Goal: Use online tool/utility: Utilize a website feature to perform a specific function

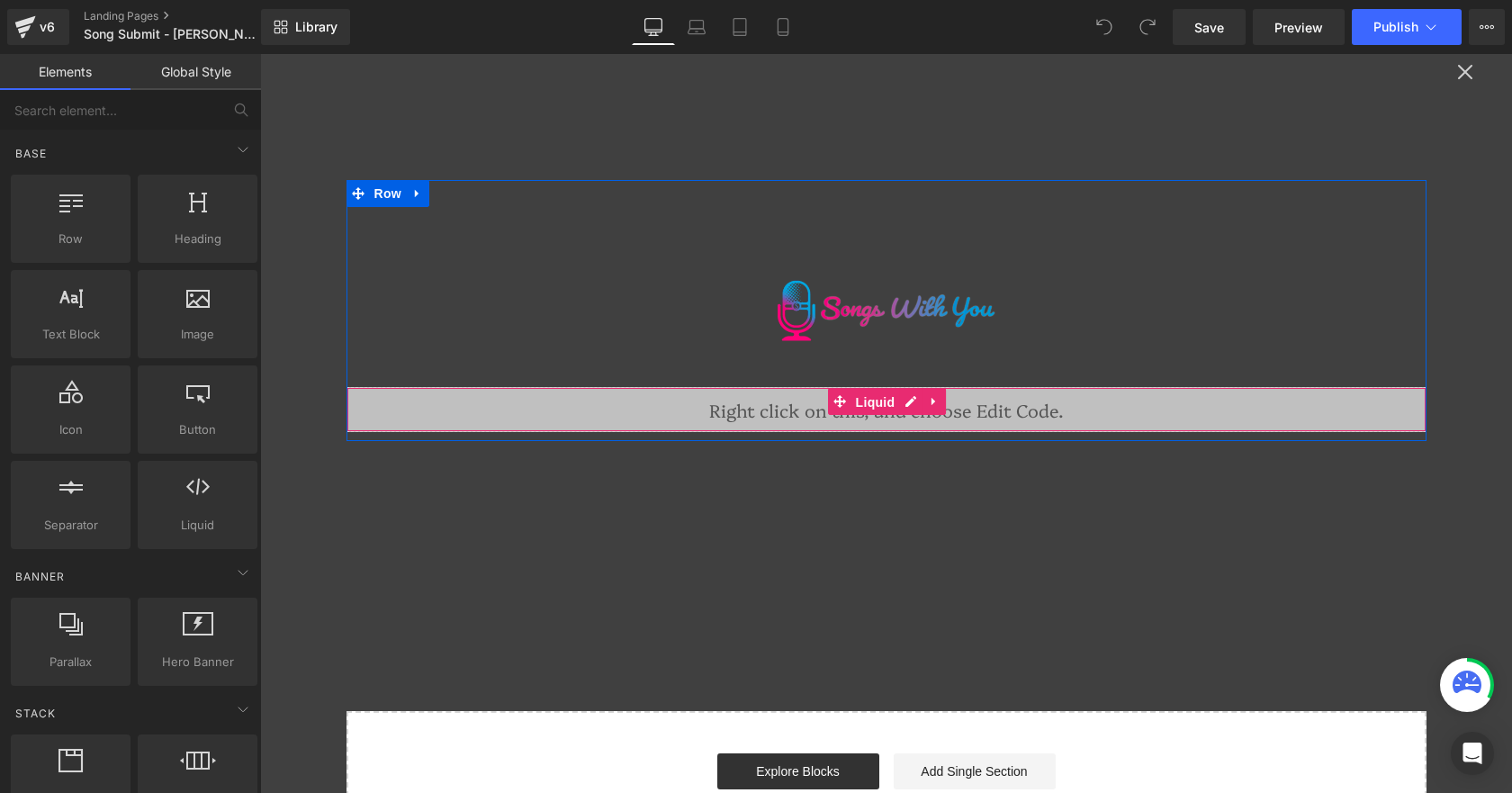
click at [871, 398] on span "Liquid" at bounding box center [876, 402] width 49 height 27
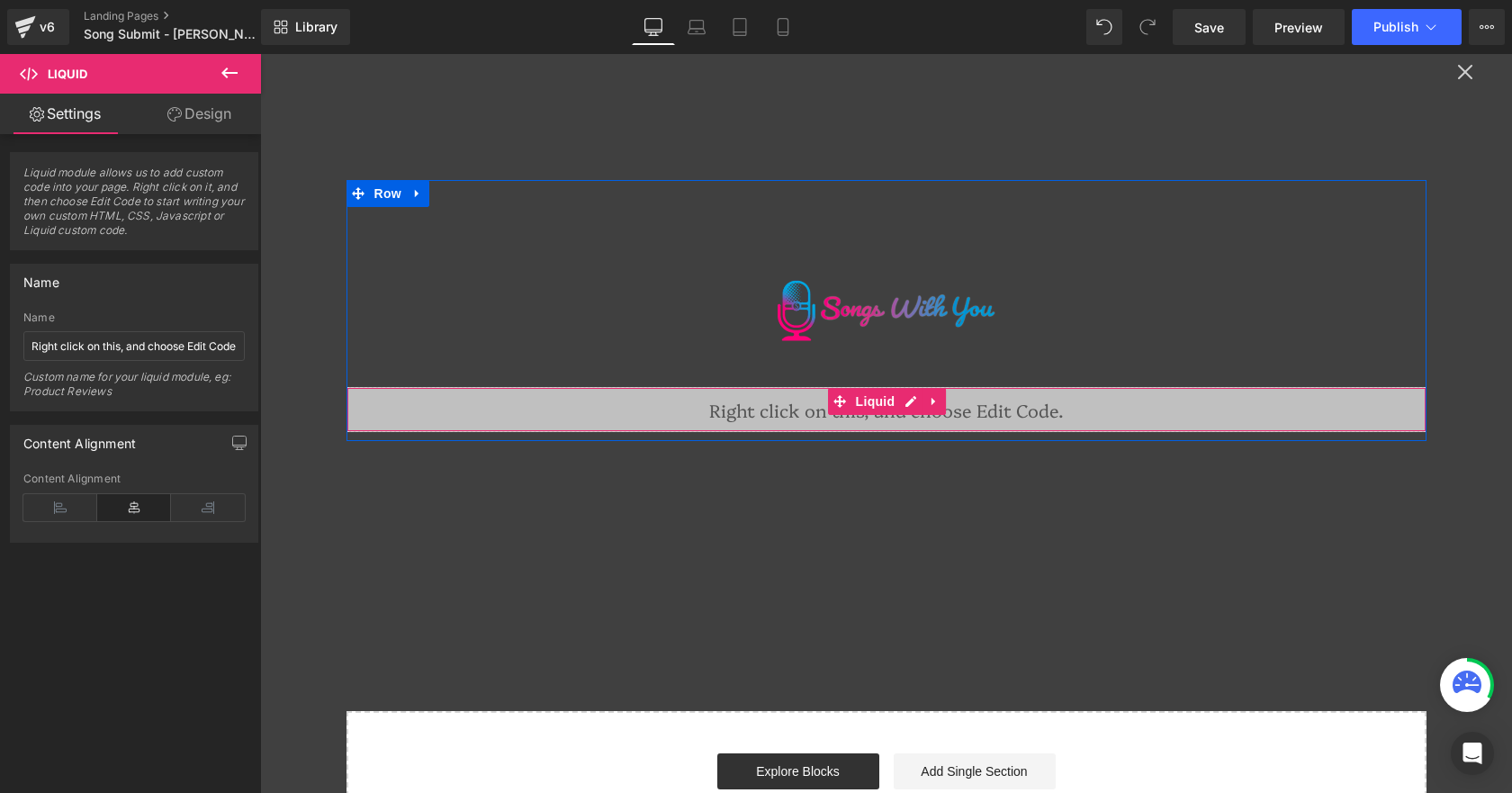
click at [905, 400] on div "Liquid" at bounding box center [886, 410] width 1080 height 45
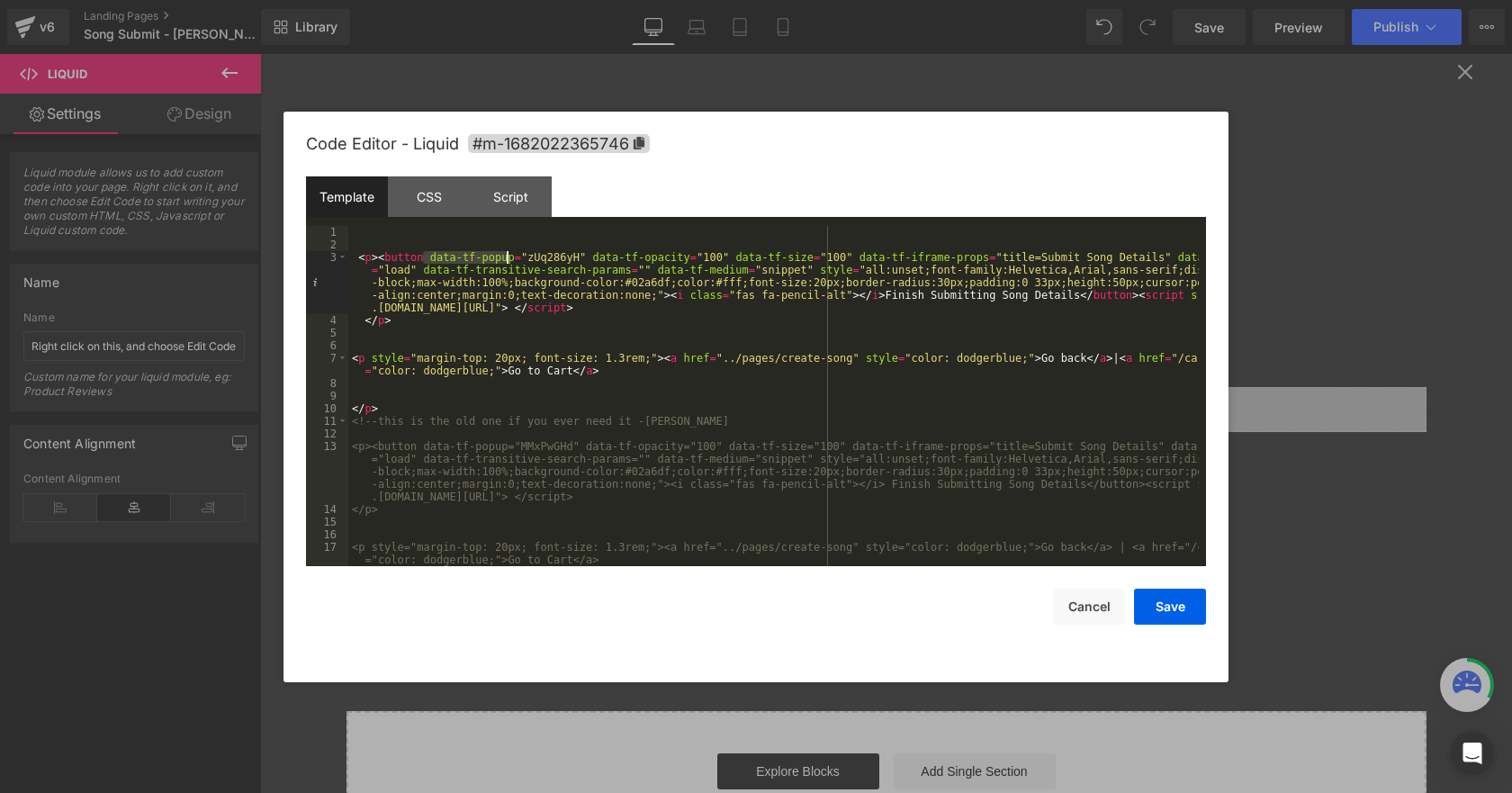
drag, startPoint x: 425, startPoint y: 257, endPoint x: 505, endPoint y: 253, distance: 80.1
click at [505, 253] on div "< p > < button data-tf-popup = "zUq286yH" data-tf-opacity = "100" data-tf-size …" at bounding box center [773, 408] width 850 height 365
click at [1082, 606] on button "Cancel" at bounding box center [1088, 606] width 72 height 36
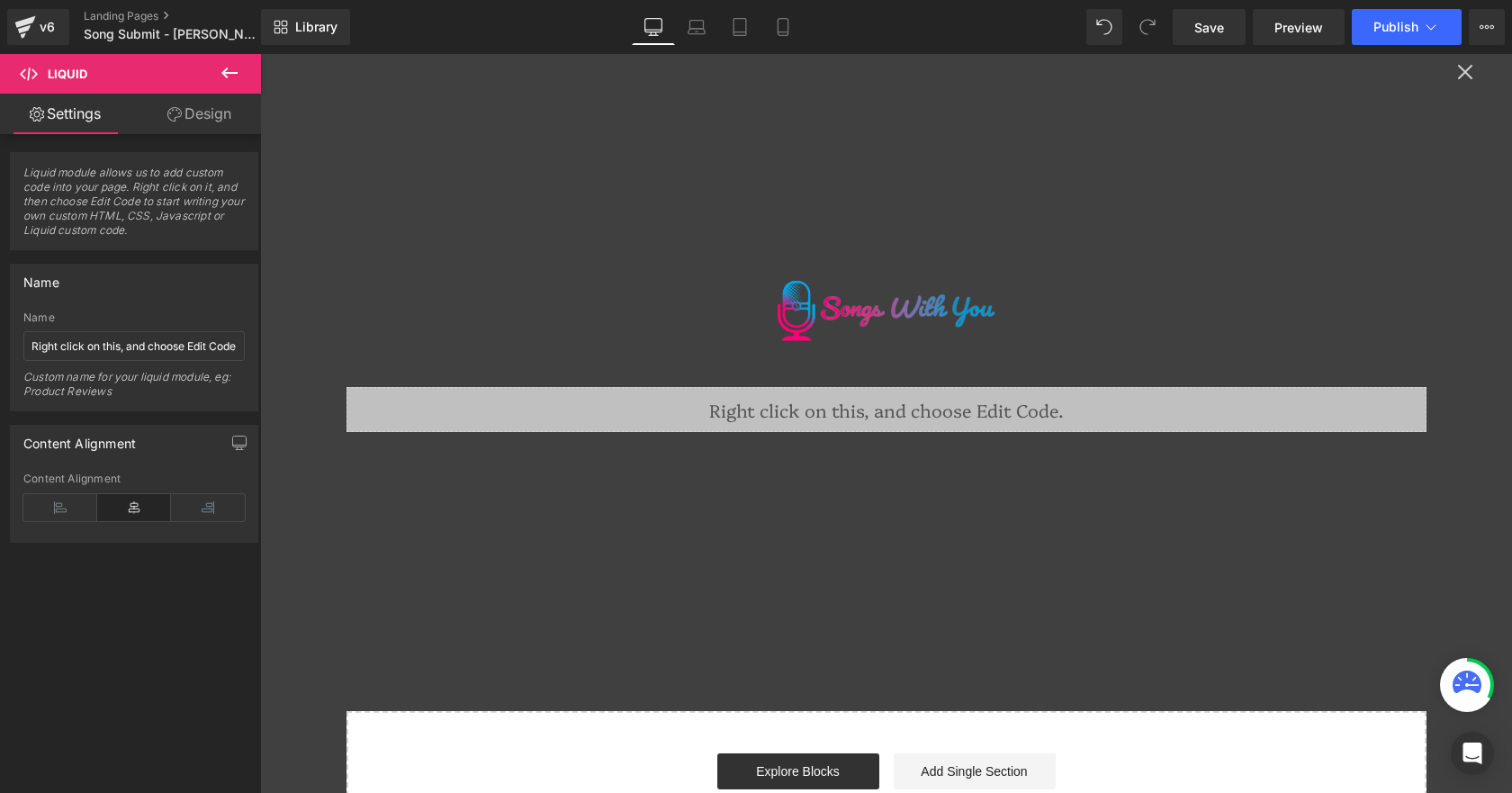
click at [1447, 74] on div "Image Liquid Row Select your layout" at bounding box center [886, 456] width 1252 height 804
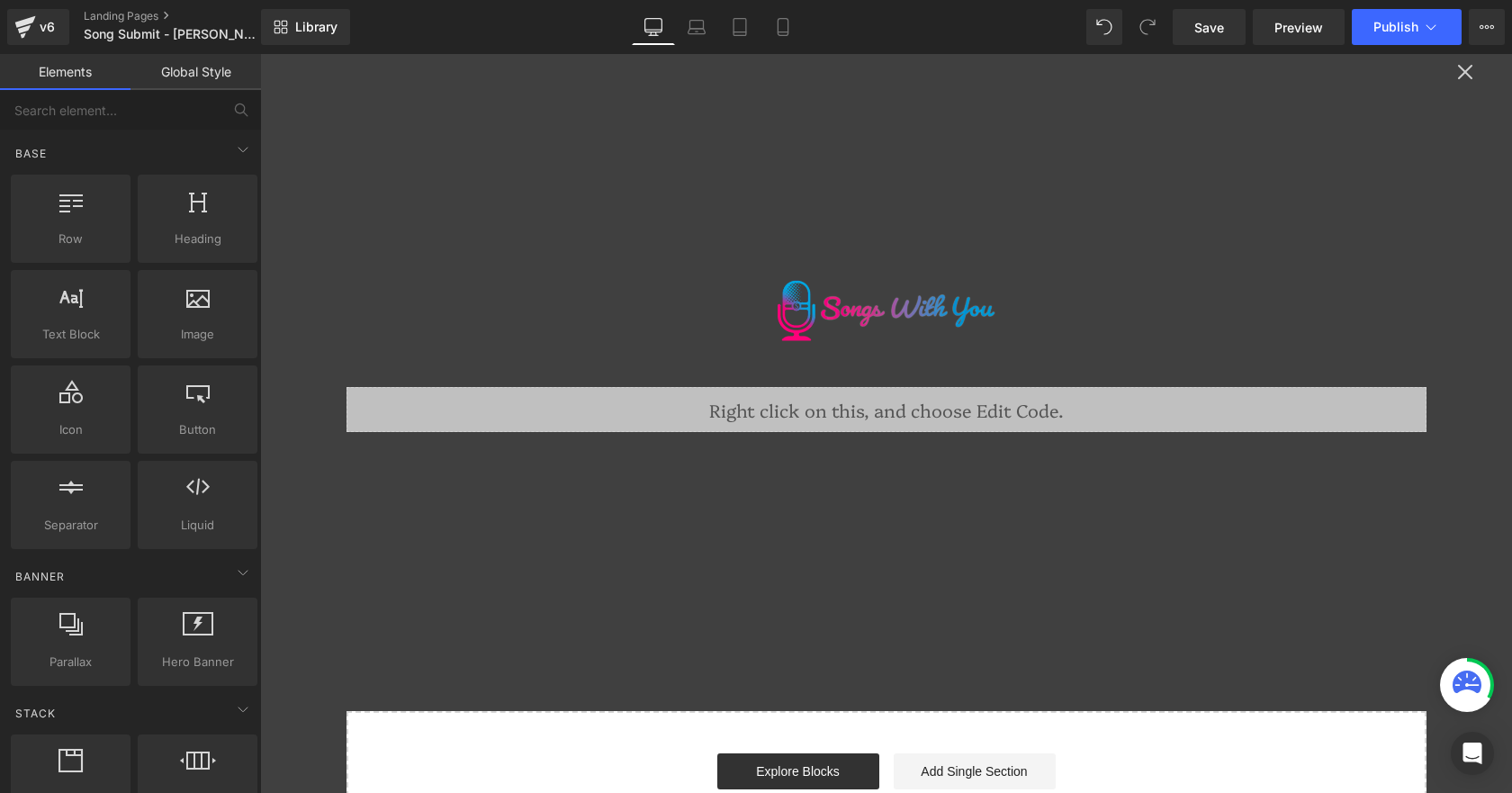
click at [1457, 63] on div "Image Liquid Row Select your layout" at bounding box center [886, 456] width 1252 height 804
click at [1485, 28] on icon at bounding box center [1487, 27] width 5 height 4
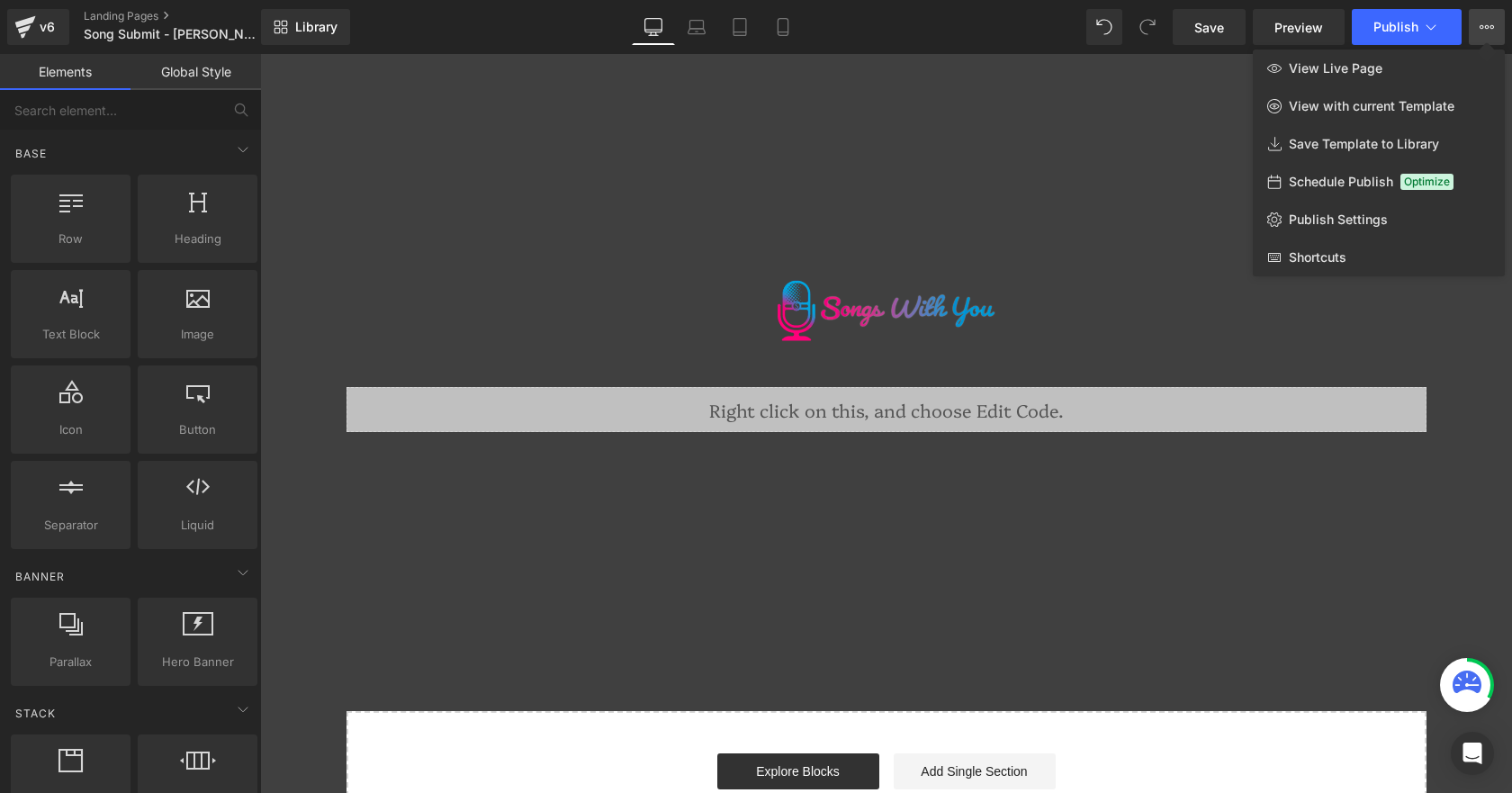
click at [1485, 28] on icon at bounding box center [1487, 27] width 5 height 4
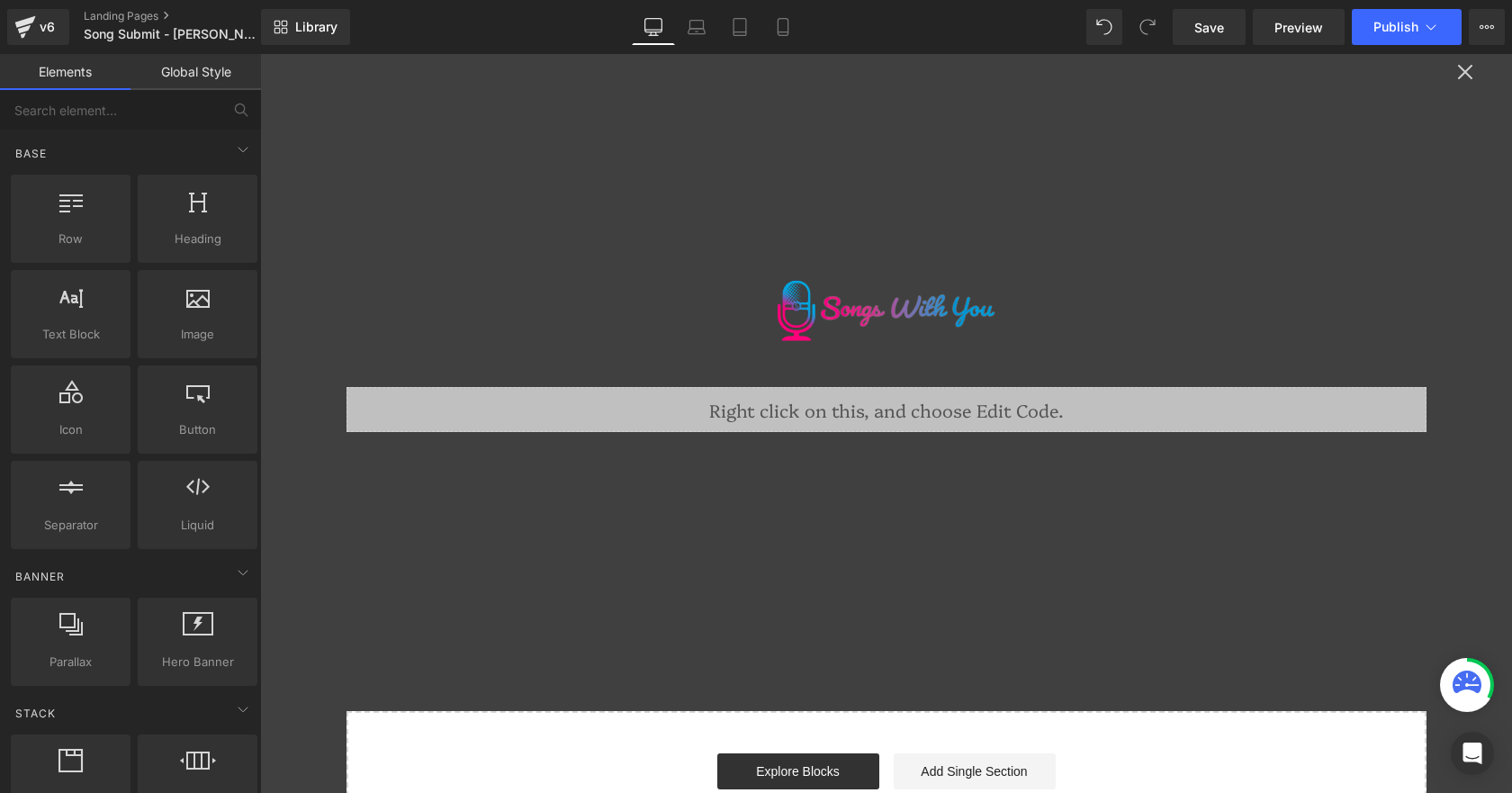
click at [123, 15] on link "Landing Pages" at bounding box center [187, 16] width 207 height 14
